Goal: Task Accomplishment & Management: Manage account settings

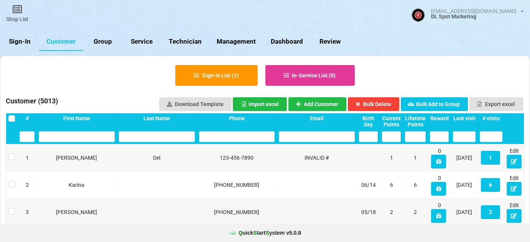
select select "25"
click at [28, 43] on link "Sign-In" at bounding box center [19, 42] width 39 height 18
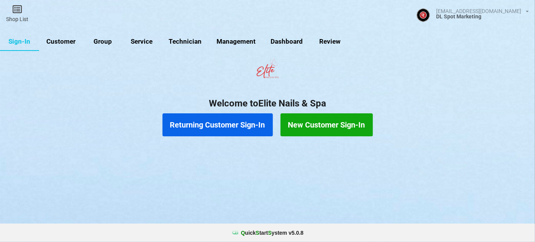
click at [69, 42] on link "Customer" at bounding box center [61, 42] width 44 height 18
select select "25"
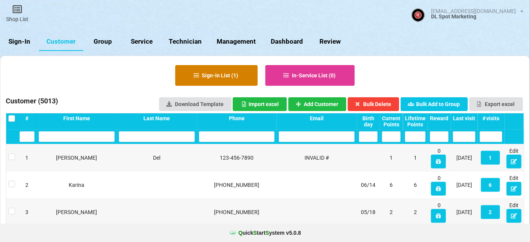
click at [221, 79] on button "Sign-in List ( 1 )" at bounding box center [216, 75] width 82 height 21
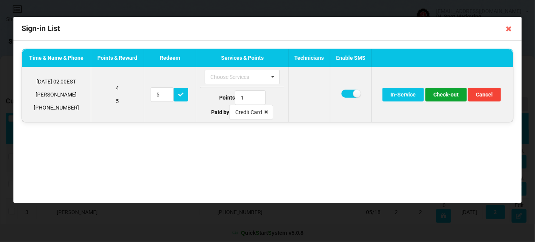
click at [446, 95] on button "Check-out" at bounding box center [445, 95] width 41 height 14
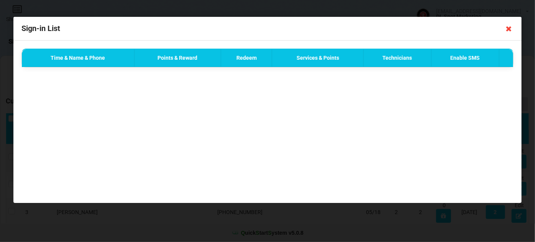
drag, startPoint x: 510, startPoint y: 30, endPoint x: 466, endPoint y: 45, distance: 45.9
click at [509, 30] on icon at bounding box center [509, 29] width 12 height 12
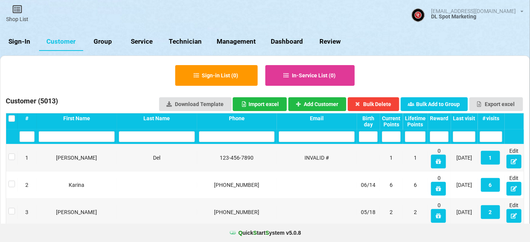
click at [20, 41] on link "Sign-In" at bounding box center [19, 42] width 39 height 18
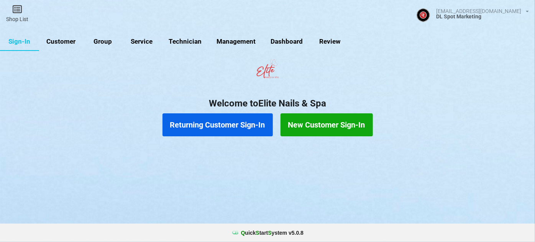
drag, startPoint x: 67, startPoint y: 41, endPoint x: 92, endPoint y: 51, distance: 26.0
click at [68, 42] on link "Customer" at bounding box center [61, 42] width 44 height 18
select select "25"
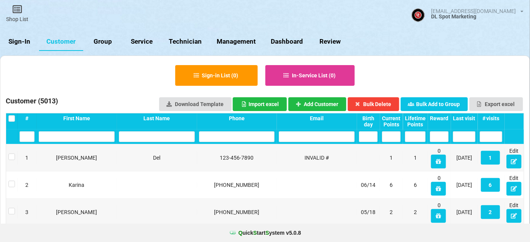
click at [464, 113] on div "Last visit" at bounding box center [464, 121] width 27 height 16
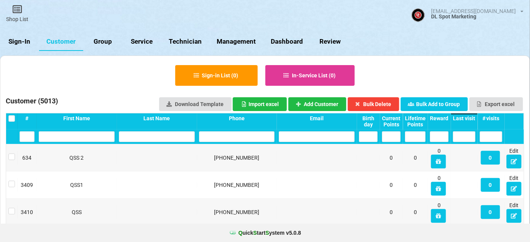
click at [464, 113] on div "Last visit" at bounding box center [464, 121] width 27 height 16
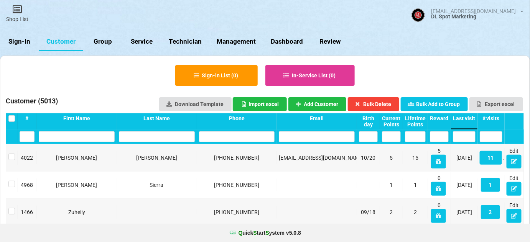
click at [20, 41] on link "Sign-In" at bounding box center [19, 42] width 39 height 18
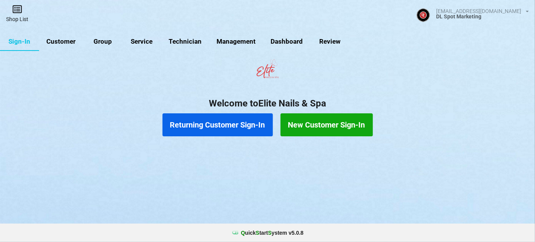
click at [19, 22] on link "Shop List" at bounding box center [17, 13] width 34 height 27
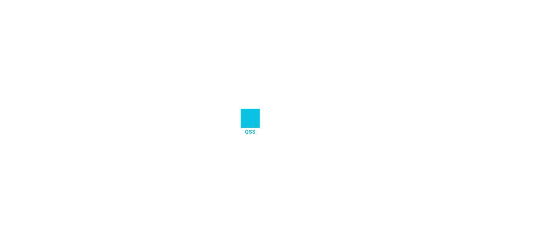
select select "25"
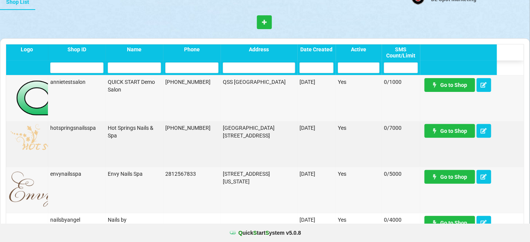
scroll to position [232, 0]
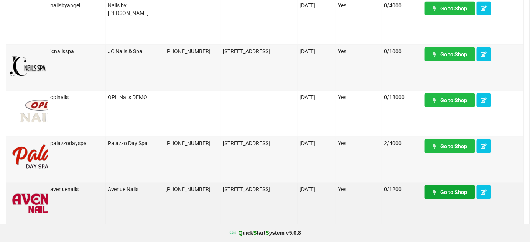
click at [451, 189] on link "Go to Shop" at bounding box center [448, 189] width 50 height 14
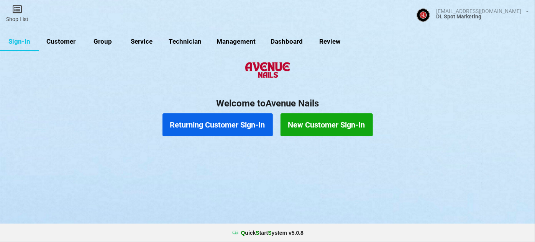
click at [66, 39] on link "Customer" at bounding box center [61, 42] width 44 height 18
select select "25"
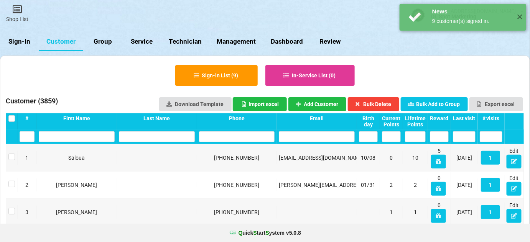
click at [472, 119] on div "Last visit" at bounding box center [464, 118] width 23 height 6
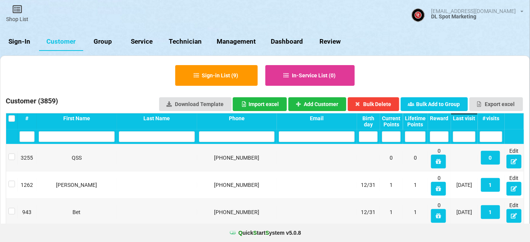
click at [472, 119] on div "Last visit" at bounding box center [464, 118] width 23 height 6
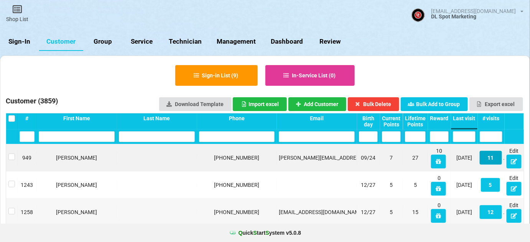
click at [488, 157] on button "11" at bounding box center [490, 158] width 22 height 14
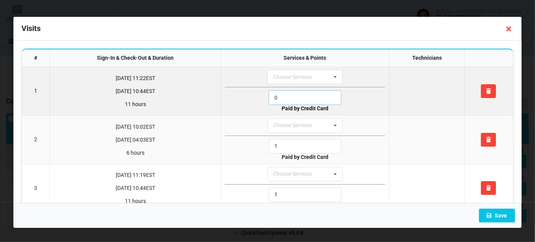
click at [284, 96] on input "0" at bounding box center [305, 97] width 73 height 15
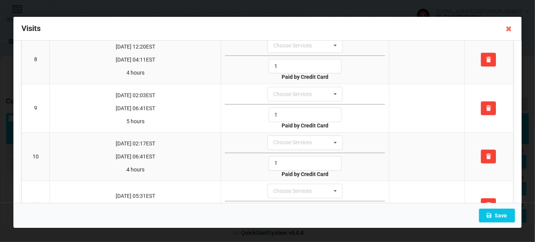
scroll to position [400, 0]
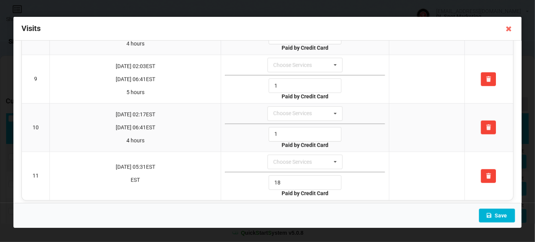
type input "1"
click at [500, 214] on button "Save" at bounding box center [497, 216] width 36 height 14
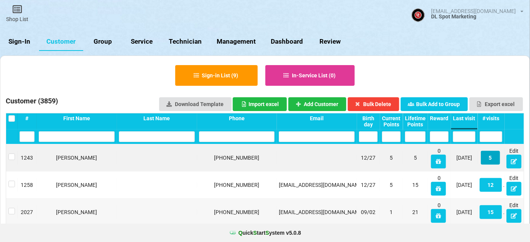
click at [490, 156] on button "5" at bounding box center [489, 158] width 19 height 14
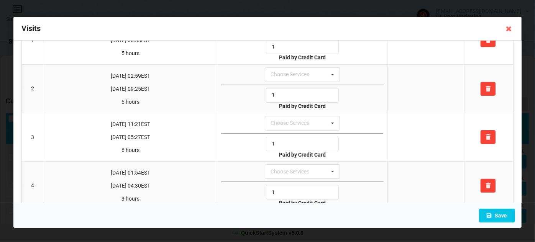
scroll to position [0, 0]
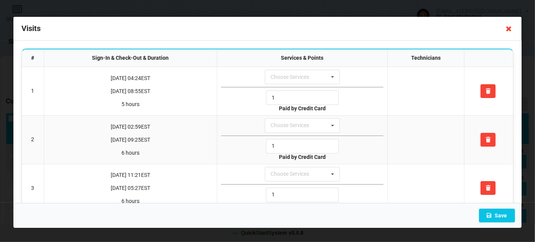
click at [504, 29] on icon at bounding box center [509, 29] width 12 height 12
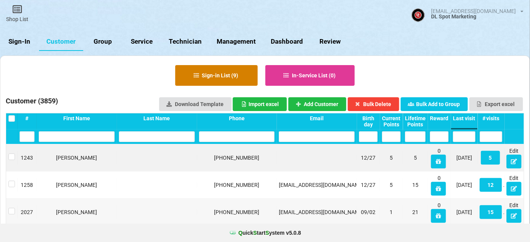
click at [221, 75] on button "Sign-in List ( 9 )" at bounding box center [216, 75] width 82 height 21
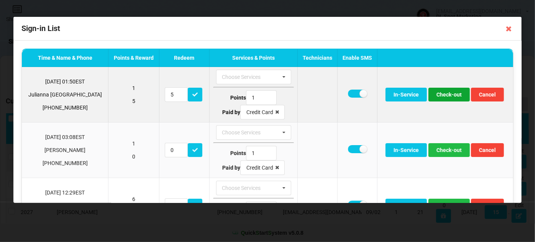
click at [436, 93] on button "Check-out" at bounding box center [448, 95] width 41 height 14
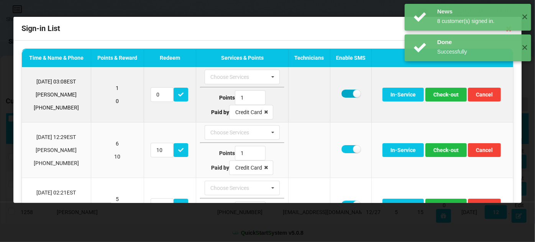
click at [345, 93] on label at bounding box center [350, 94] width 19 height 8
checkbox input "false"
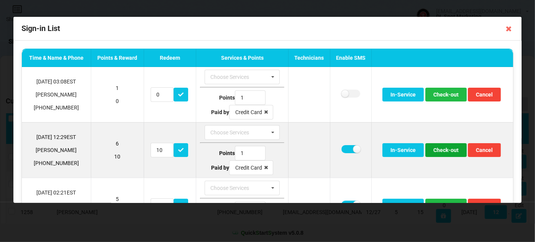
click at [444, 150] on button "Check-out" at bounding box center [445, 150] width 41 height 14
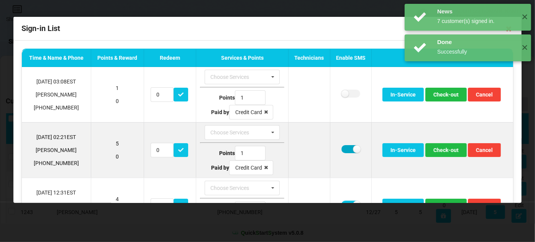
click at [346, 148] on label at bounding box center [350, 149] width 19 height 8
checkbox input "false"
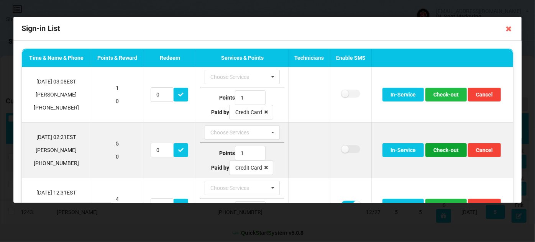
click at [453, 150] on button "Check-out" at bounding box center [445, 150] width 41 height 14
click at [346, 148] on label at bounding box center [350, 149] width 19 height 8
checkbox input "false"
click at [446, 149] on button "Check-out" at bounding box center [445, 150] width 41 height 14
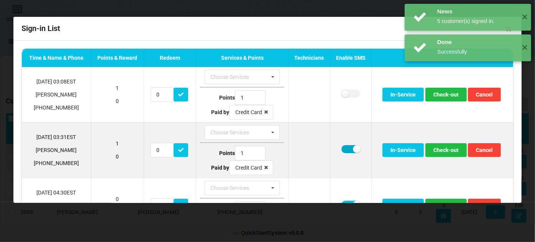
click at [346, 149] on label at bounding box center [350, 149] width 19 height 8
checkbox input "false"
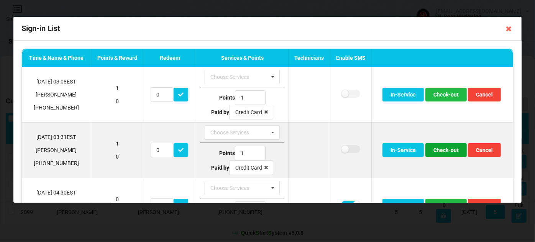
click at [442, 149] on button "Check-out" at bounding box center [445, 150] width 41 height 14
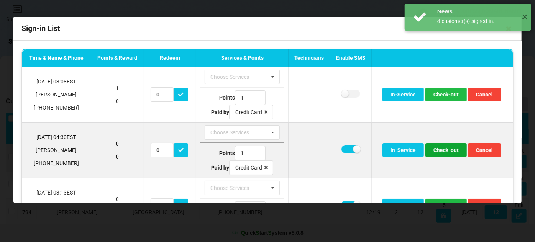
click at [438, 151] on button "Check-out" at bounding box center [445, 150] width 41 height 14
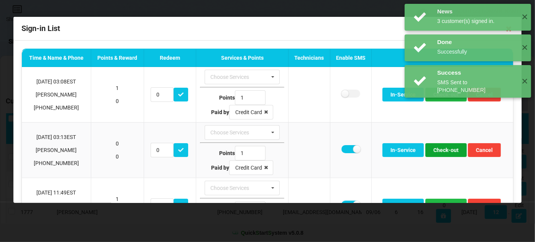
click at [438, 151] on button "Check-out" at bounding box center [445, 150] width 41 height 14
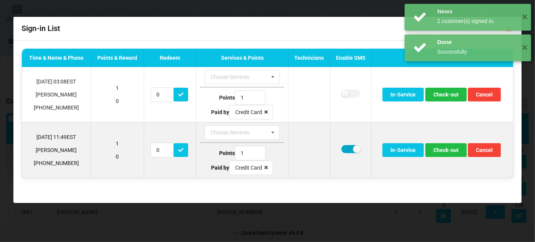
click at [347, 150] on label at bounding box center [350, 149] width 19 height 8
checkbox input "false"
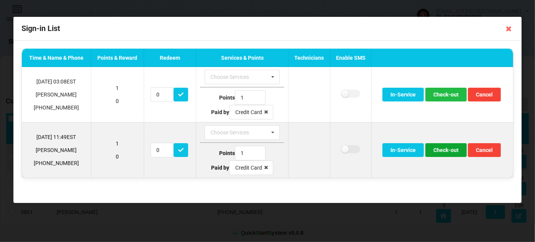
click at [437, 150] on button "Check-out" at bounding box center [445, 150] width 41 height 14
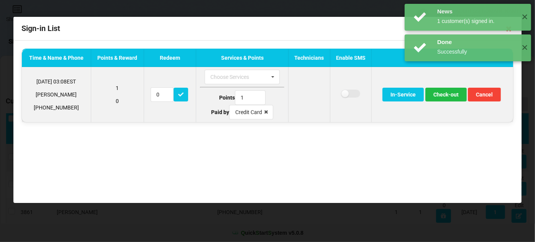
click at [448, 87] on td "In-Service Check-out Cancel" at bounding box center [442, 94] width 142 height 55
click at [447, 92] on button "Check-out" at bounding box center [445, 95] width 41 height 14
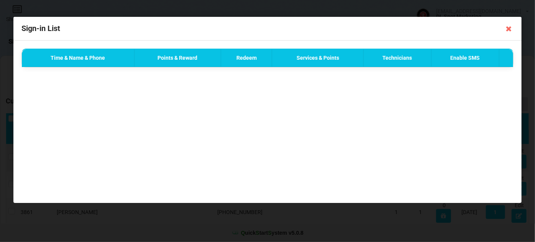
click at [503, 28] on div "Done Successfully ✕" at bounding box center [468, 17] width 126 height 27
click at [507, 30] on div "Done Successfully ✕" at bounding box center [468, 17] width 126 height 27
click at [509, 31] on div "Done Successfully ✕" at bounding box center [468, 17] width 134 height 34
click at [446, 108] on div "Time & Name & Phone Points & Reward Redeem Services & Points Technicians Enable…" at bounding box center [267, 122] width 508 height 162
click at [510, 30] on icon at bounding box center [509, 29] width 12 height 12
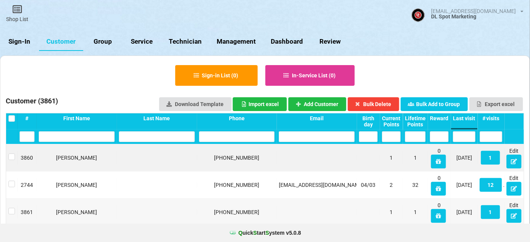
click at [23, 44] on link "Sign-In" at bounding box center [19, 42] width 39 height 18
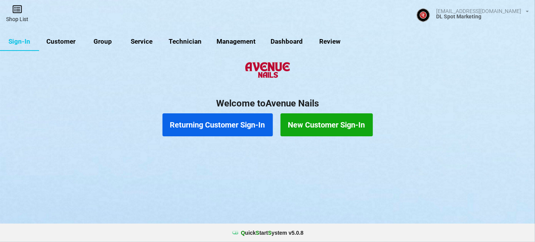
click at [16, 19] on link "Shop List" at bounding box center [17, 13] width 34 height 27
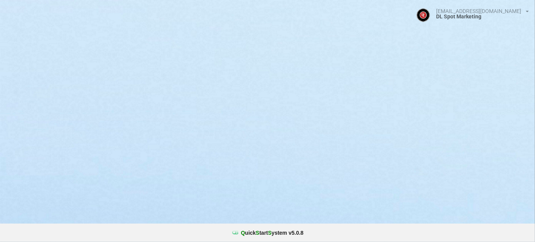
select select "25"
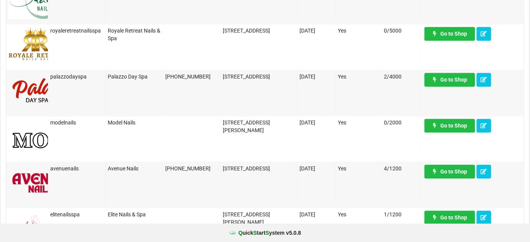
scroll to position [511, 0]
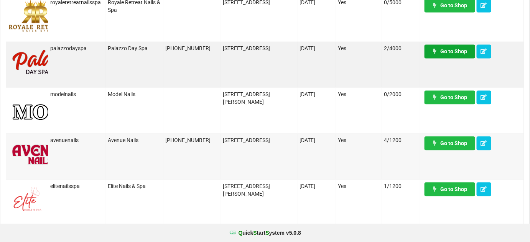
click at [459, 54] on link "Go to Shop" at bounding box center [449, 51] width 51 height 14
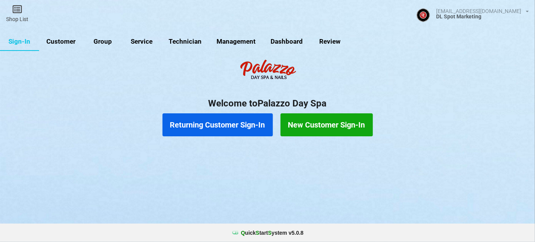
click at [69, 43] on link "Customer" at bounding box center [61, 42] width 44 height 18
select select "25"
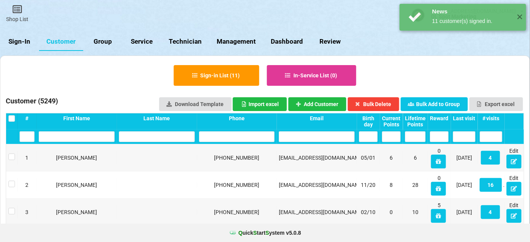
click at [469, 119] on div "Last visit" at bounding box center [464, 118] width 23 height 6
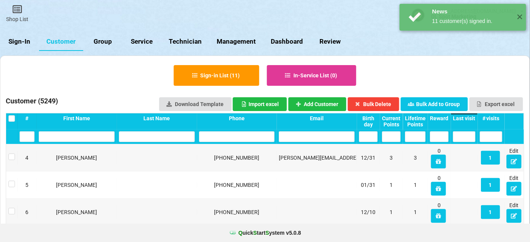
click at [469, 119] on div "Last visit" at bounding box center [464, 118] width 23 height 6
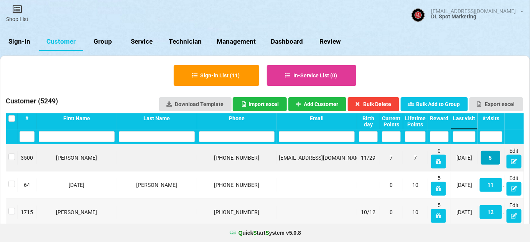
click at [490, 157] on button "5" at bounding box center [489, 158] width 19 height 14
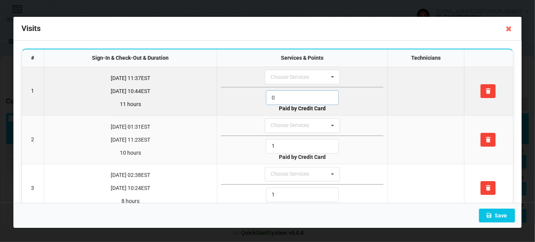
click at [287, 96] on input "0" at bounding box center [302, 97] width 73 height 15
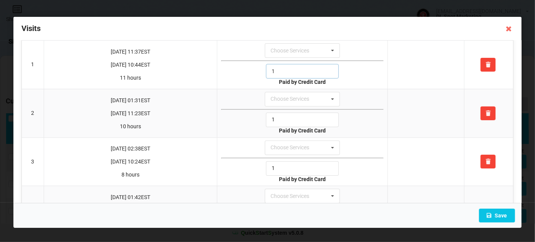
scroll to position [112, 0]
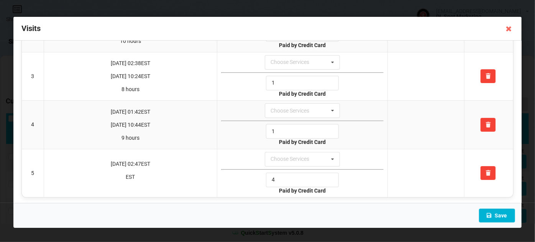
type input "1"
click at [503, 216] on button "Save" at bounding box center [497, 216] width 36 height 14
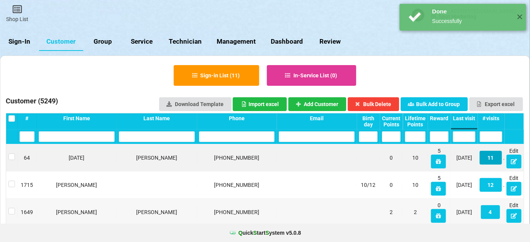
click at [493, 159] on button "11" at bounding box center [490, 158] width 22 height 14
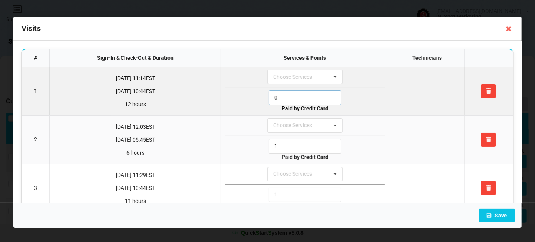
click at [288, 97] on input "0" at bounding box center [305, 97] width 73 height 15
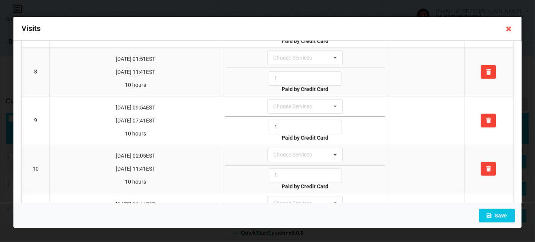
scroll to position [400, 0]
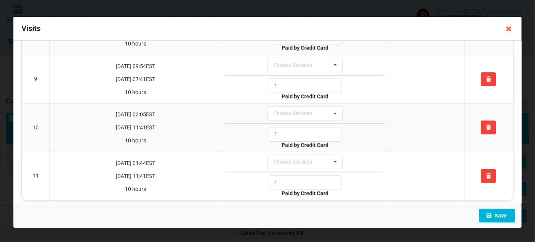
type input "1"
click at [502, 217] on button "Save" at bounding box center [497, 216] width 36 height 14
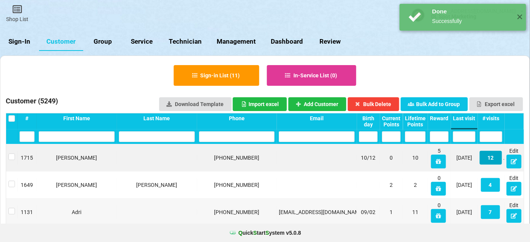
click at [491, 157] on button "12" at bounding box center [490, 158] width 22 height 14
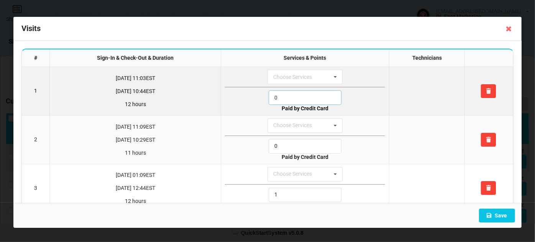
click at [287, 95] on input "0" at bounding box center [305, 97] width 73 height 15
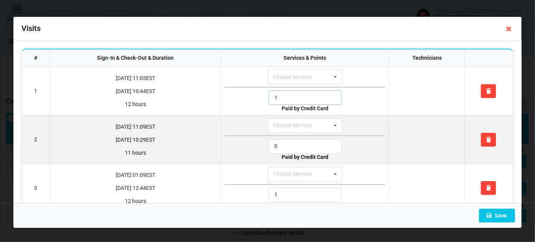
type input "1"
click at [280, 144] on input "0" at bounding box center [305, 146] width 73 height 15
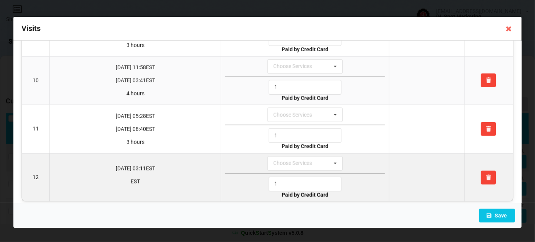
scroll to position [448, 0]
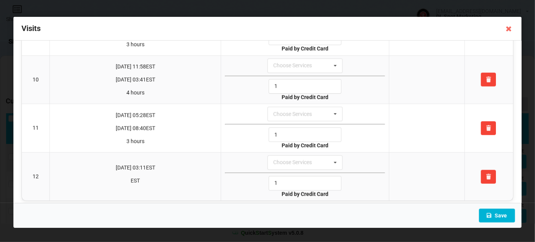
type input "1"
click at [500, 218] on button "Save" at bounding box center [497, 216] width 36 height 14
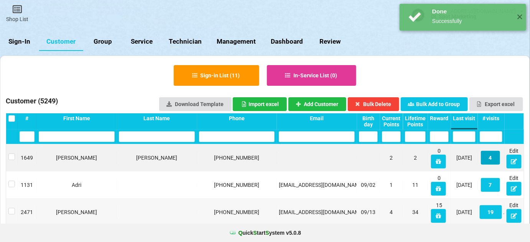
click at [492, 159] on button "4" at bounding box center [489, 158] width 19 height 14
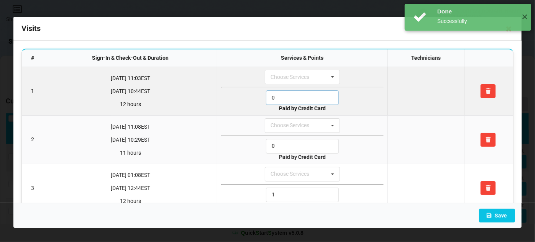
click at [291, 95] on input "0" at bounding box center [302, 97] width 73 height 15
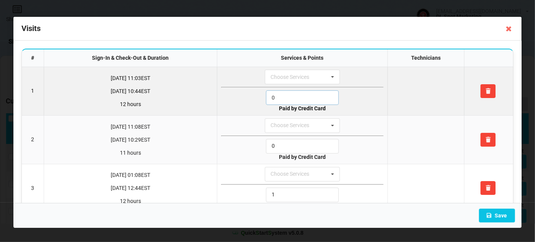
click at [291, 95] on input "0" at bounding box center [302, 97] width 73 height 15
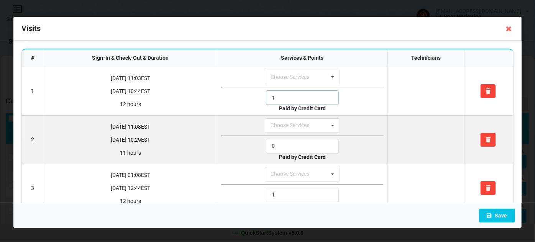
type input "1"
click at [283, 145] on input "0" at bounding box center [302, 146] width 73 height 15
click at [282, 145] on input "0" at bounding box center [302, 146] width 73 height 15
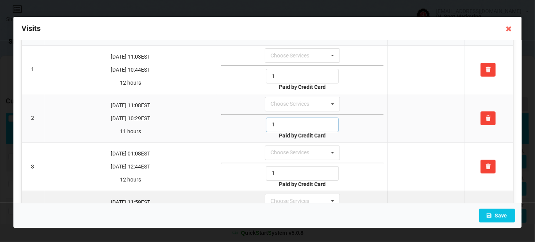
scroll to position [64, 0]
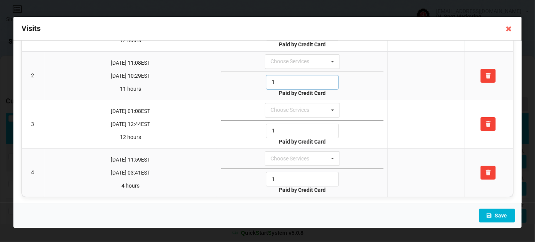
type input "1"
click at [498, 217] on button "Save" at bounding box center [497, 216] width 36 height 14
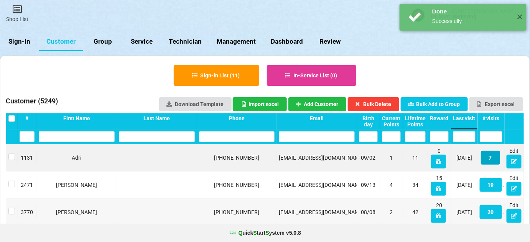
click at [491, 157] on button "7" at bounding box center [489, 158] width 19 height 14
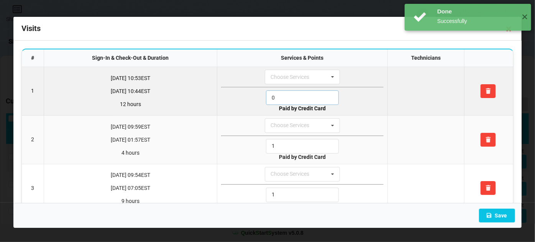
click at [286, 95] on input "0" at bounding box center [302, 97] width 73 height 15
drag, startPoint x: 286, startPoint y: 95, endPoint x: 286, endPoint y: 108, distance: 13.0
click at [285, 95] on input "0" at bounding box center [302, 97] width 73 height 15
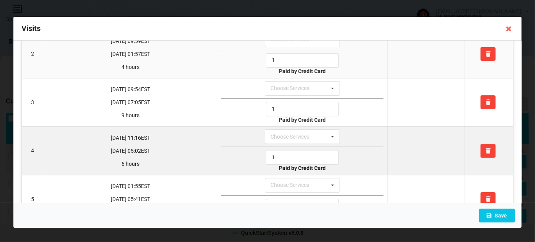
scroll to position [161, 0]
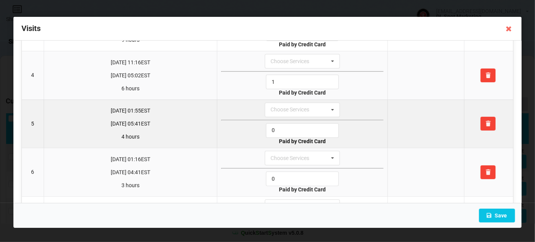
type input "1"
click at [285, 130] on input "0" at bounding box center [302, 130] width 73 height 15
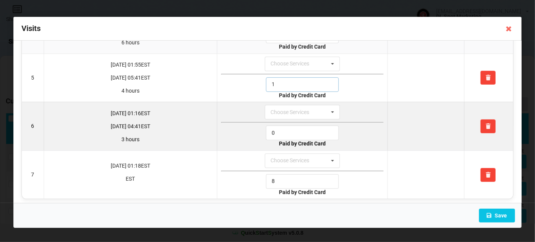
scroll to position [208, 0]
type input "1"
click at [280, 129] on input "0" at bounding box center [302, 132] width 73 height 15
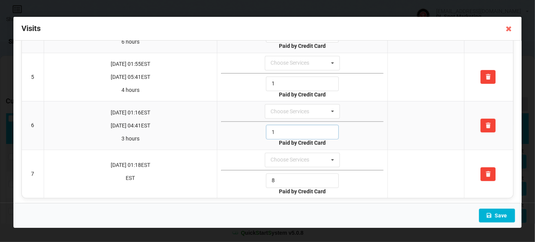
type input "1"
click at [500, 216] on button "Save" at bounding box center [497, 216] width 36 height 14
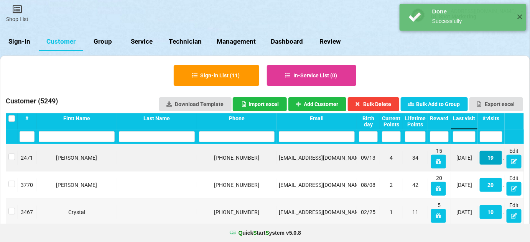
click at [492, 158] on button "19" at bounding box center [490, 158] width 22 height 14
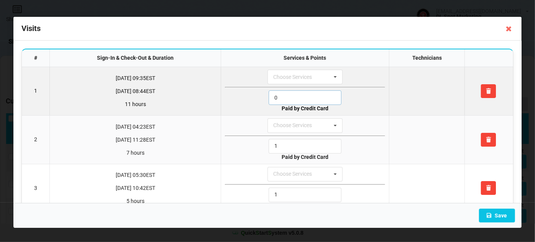
click at [281, 98] on input "0" at bounding box center [305, 97] width 73 height 15
click at [280, 98] on input "0" at bounding box center [305, 97] width 73 height 15
click at [281, 95] on input "0" at bounding box center [305, 97] width 73 height 15
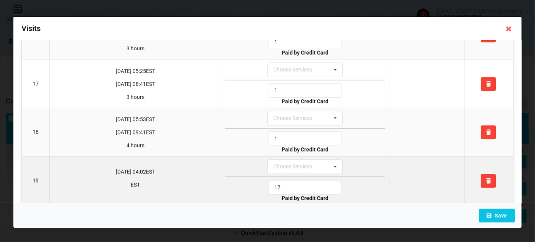
scroll to position [784, 0]
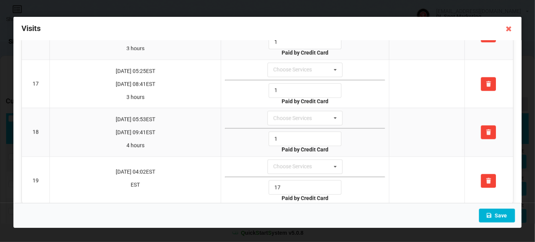
type input "1"
click at [496, 215] on button "Save" at bounding box center [497, 216] width 36 height 14
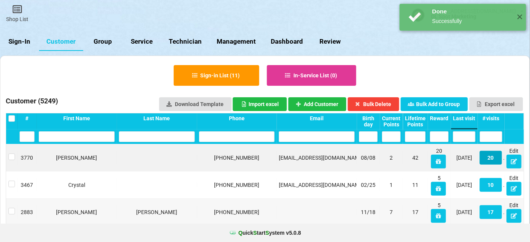
click at [497, 161] on button "20" at bounding box center [490, 158] width 22 height 14
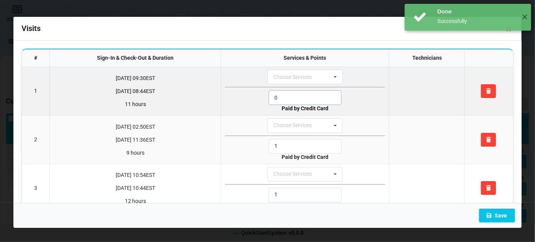
click at [293, 97] on input "0" at bounding box center [305, 97] width 73 height 15
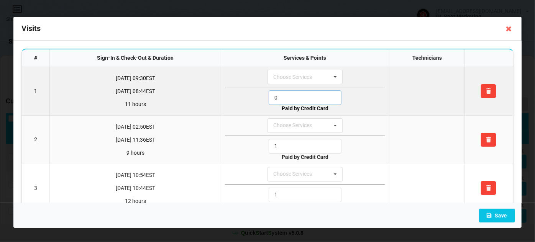
click at [292, 97] on input "0" at bounding box center [305, 97] width 73 height 15
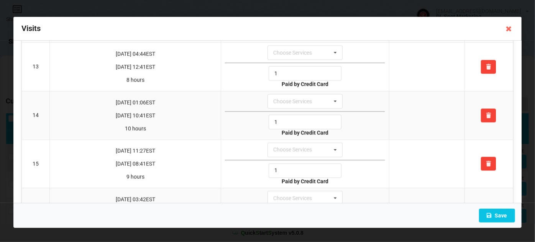
scroll to position [831, 0]
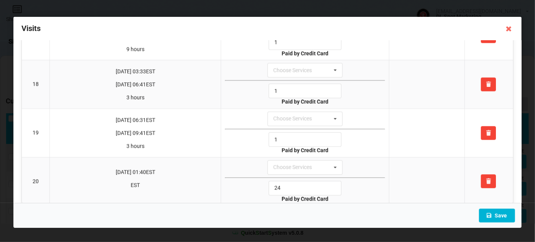
type input "1"
click at [498, 215] on button "Save" at bounding box center [497, 216] width 36 height 14
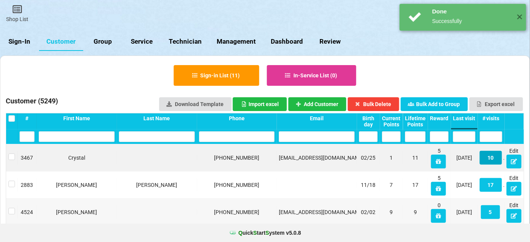
click at [490, 157] on button "10" at bounding box center [490, 158] width 22 height 14
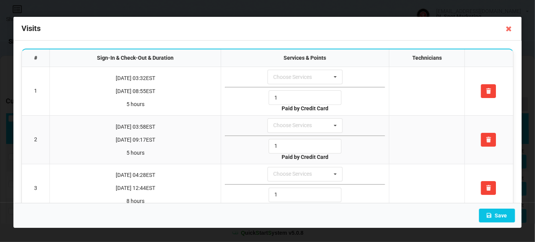
click at [510, 31] on icon at bounding box center [509, 29] width 12 height 12
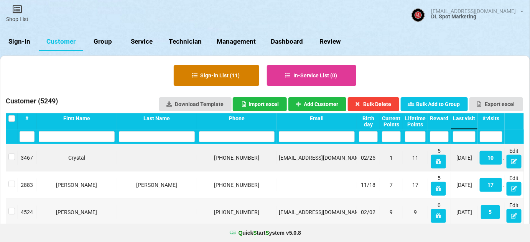
click at [230, 77] on button "Sign-in List ( 11 )" at bounding box center [216, 75] width 85 height 21
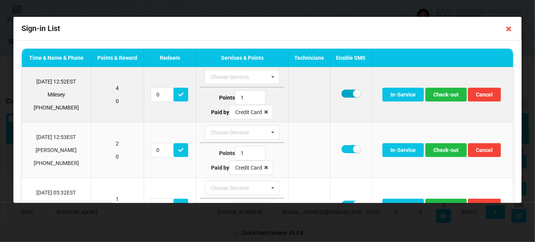
click at [345, 94] on label at bounding box center [350, 94] width 19 height 8
checkbox input "false"
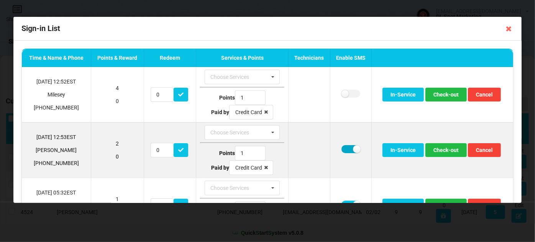
click at [346, 150] on label at bounding box center [350, 149] width 19 height 8
checkbox input "false"
click at [448, 150] on button "Check-out" at bounding box center [445, 150] width 41 height 14
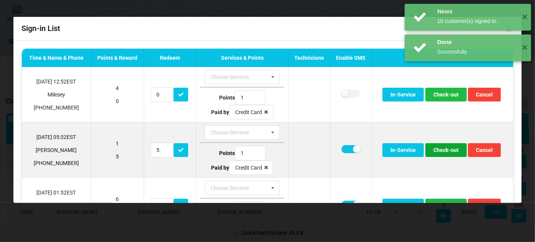
click at [448, 150] on button "Check-out" at bounding box center [445, 150] width 41 height 14
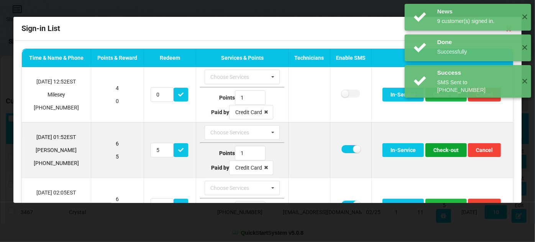
click at [446, 150] on button "Check-out" at bounding box center [445, 150] width 41 height 14
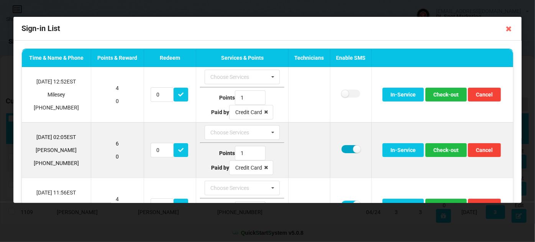
click at [346, 149] on label at bounding box center [350, 149] width 19 height 8
checkbox input "false"
click at [448, 149] on button "Check-out" at bounding box center [445, 150] width 41 height 14
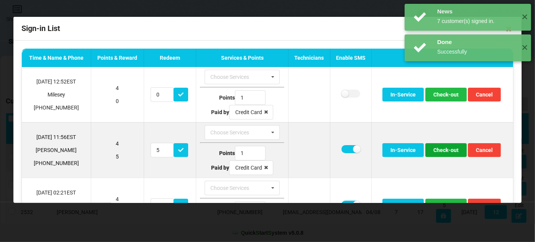
click at [446, 150] on button "Check-out" at bounding box center [445, 150] width 41 height 14
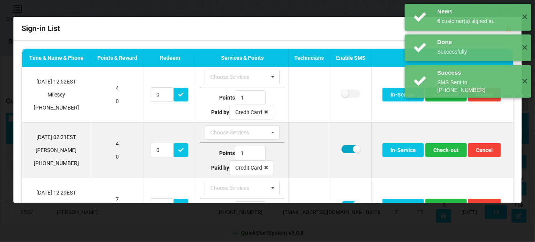
click at [345, 148] on label at bounding box center [350, 149] width 19 height 8
checkbox input "false"
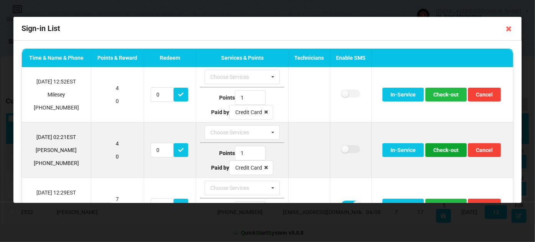
click at [444, 150] on button "Check-out" at bounding box center [445, 150] width 41 height 14
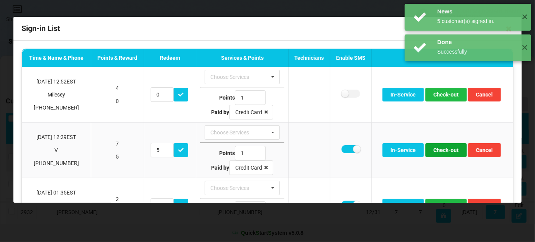
click at [444, 150] on button "Check-out" at bounding box center [445, 150] width 41 height 14
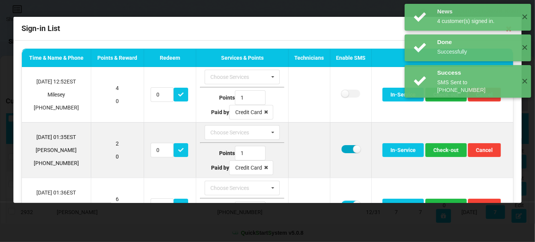
click at [344, 148] on label at bounding box center [350, 149] width 19 height 8
checkbox input "false"
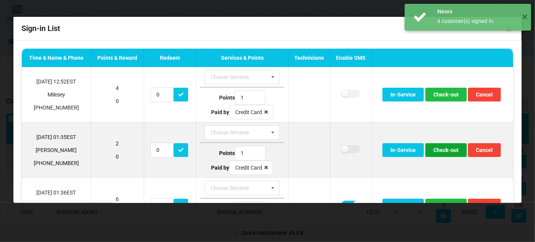
click at [442, 149] on button "Check-out" at bounding box center [445, 150] width 41 height 14
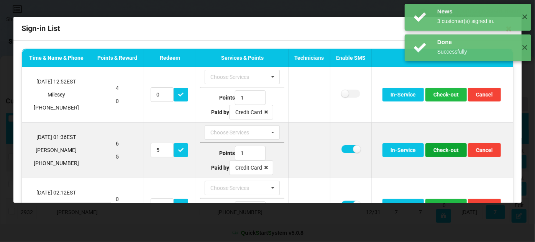
click at [441, 150] on button "Check-out" at bounding box center [445, 150] width 41 height 14
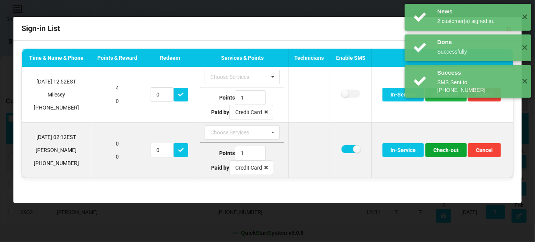
click at [446, 152] on button "Check-out" at bounding box center [445, 150] width 41 height 14
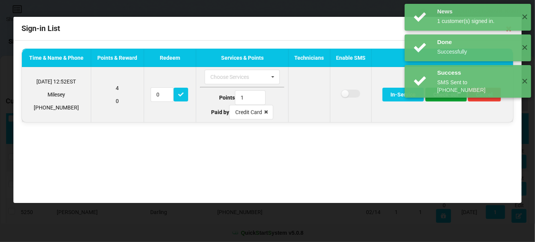
click at [448, 97] on button "Check-out" at bounding box center [445, 95] width 41 height 14
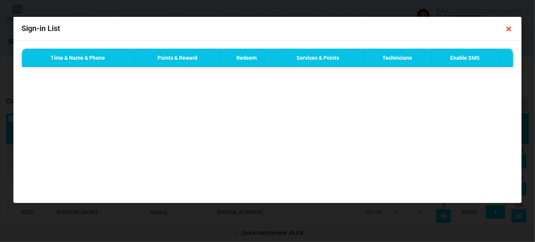
click at [508, 29] on div "Success SMS Sent to +17186379436 ✕" at bounding box center [468, 20] width 126 height 33
click at [463, 110] on div "Time & Name & Phone Points & Reward Redeem Services & Points Technicians Enable…" at bounding box center [267, 122] width 508 height 162
click at [509, 29] on div "Success SMS Sent to +17186379436 ✕" at bounding box center [468, 20] width 126 height 33
click at [454, 108] on div "Time & Name & Phone Points & Reward Redeem Services & Points Technicians Enable…" at bounding box center [267, 122] width 508 height 162
click at [509, 28] on icon at bounding box center [509, 29] width 12 height 12
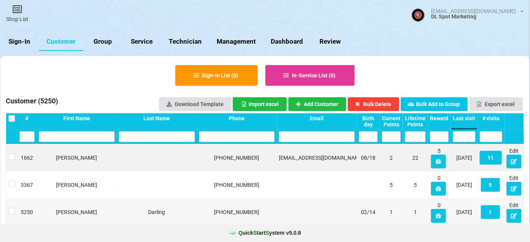
click at [19, 44] on link "Sign-In" at bounding box center [19, 42] width 39 height 18
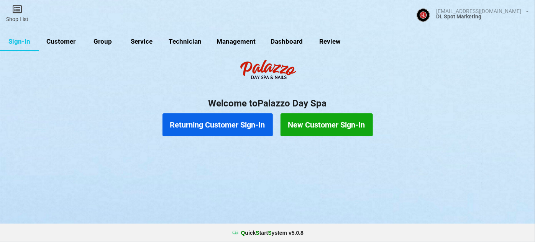
click at [225, 125] on button "Returning Customer Sign-In" at bounding box center [217, 124] width 110 height 23
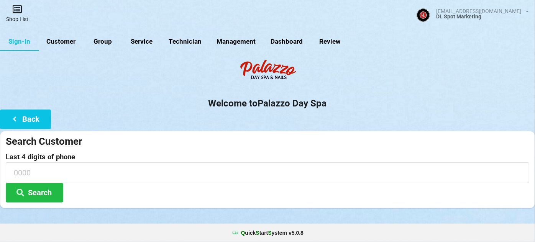
click at [19, 13] on icon at bounding box center [17, 9] width 11 height 9
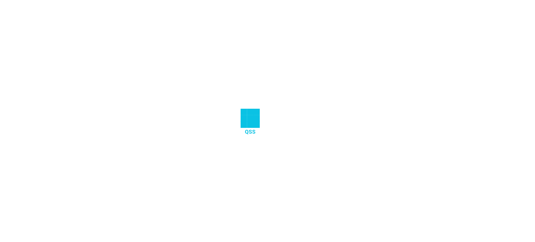
select select "25"
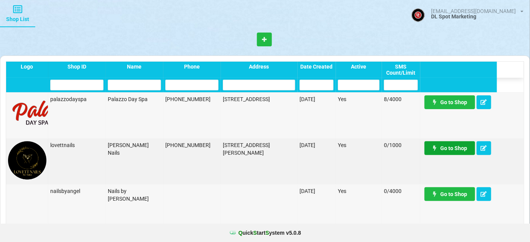
click at [451, 148] on link "Go to Shop" at bounding box center [449, 148] width 51 height 14
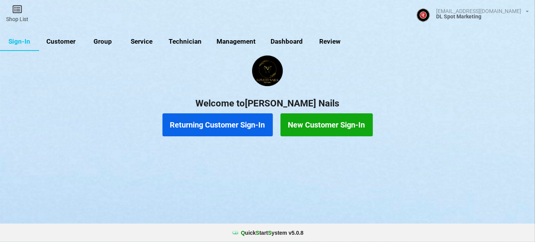
click at [67, 43] on link "Customer" at bounding box center [61, 42] width 44 height 18
select select "25"
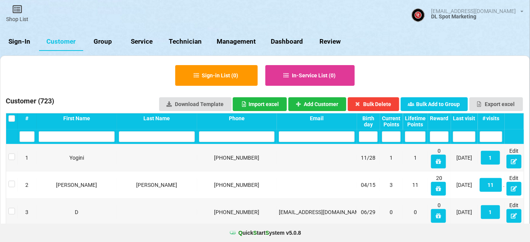
click at [469, 118] on div "Last visit" at bounding box center [464, 118] width 23 height 6
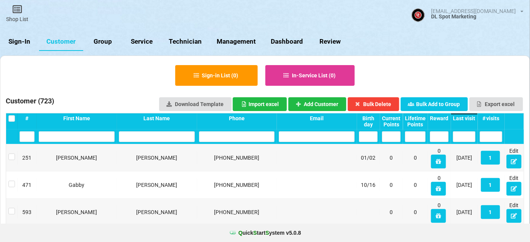
click at [469, 118] on div "Last visit" at bounding box center [464, 118] width 23 height 6
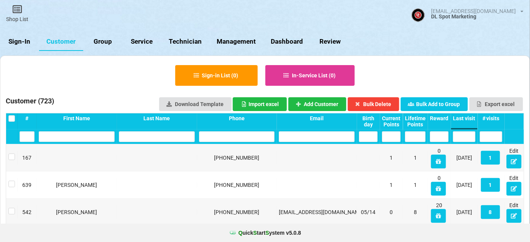
click at [21, 39] on link "Sign-In" at bounding box center [19, 42] width 39 height 18
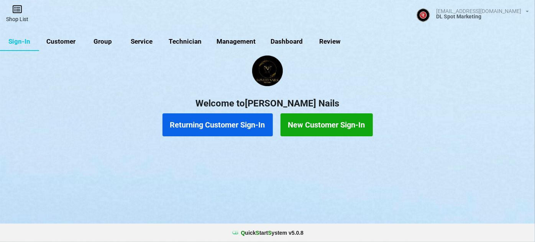
click at [22, 16] on link "Shop List" at bounding box center [17, 13] width 34 height 27
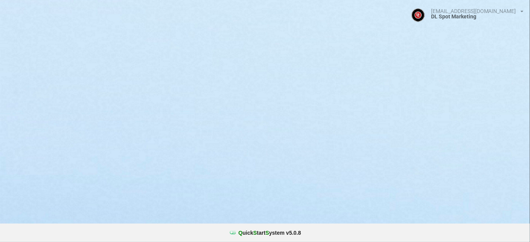
select select "25"
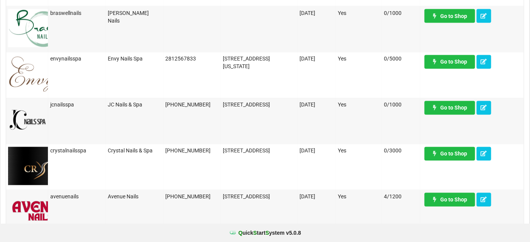
scroll to position [464, 0]
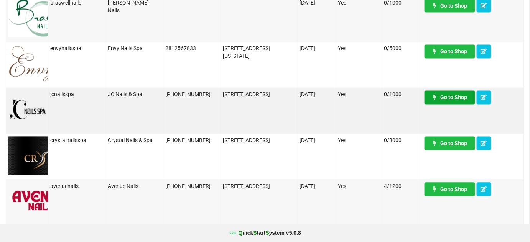
click at [454, 99] on link "Go to Shop" at bounding box center [449, 98] width 51 height 14
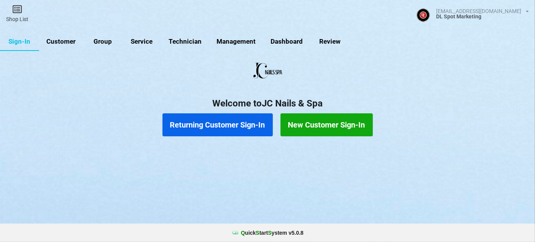
click at [66, 41] on link "Customer" at bounding box center [61, 42] width 44 height 18
select select "25"
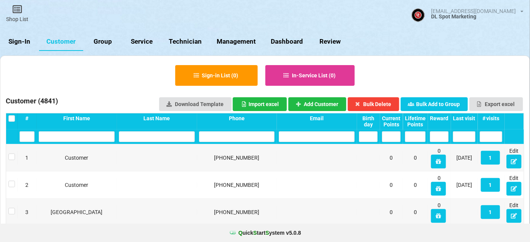
click at [25, 41] on link "Sign-In" at bounding box center [19, 42] width 39 height 18
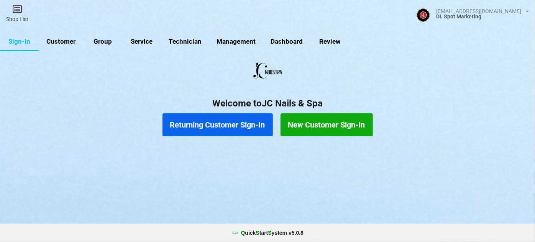
click at [203, 120] on button "Returning Customer Sign-In" at bounding box center [217, 124] width 110 height 23
